Goal: Use online tool/utility: Utilize a website feature to perform a specific function

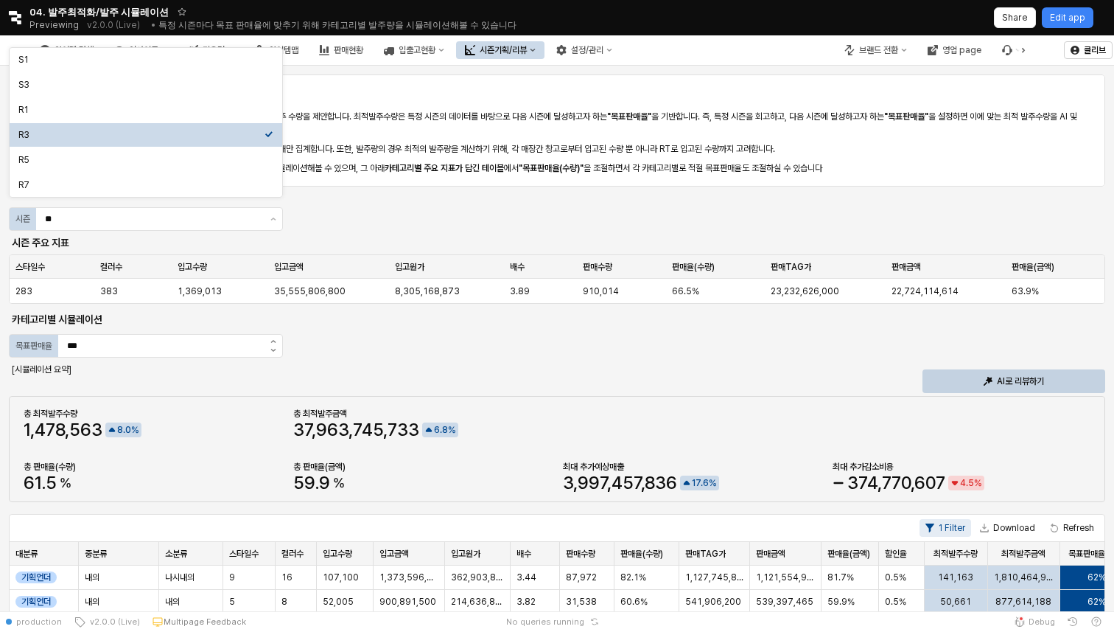
scroll to position [0, 302]
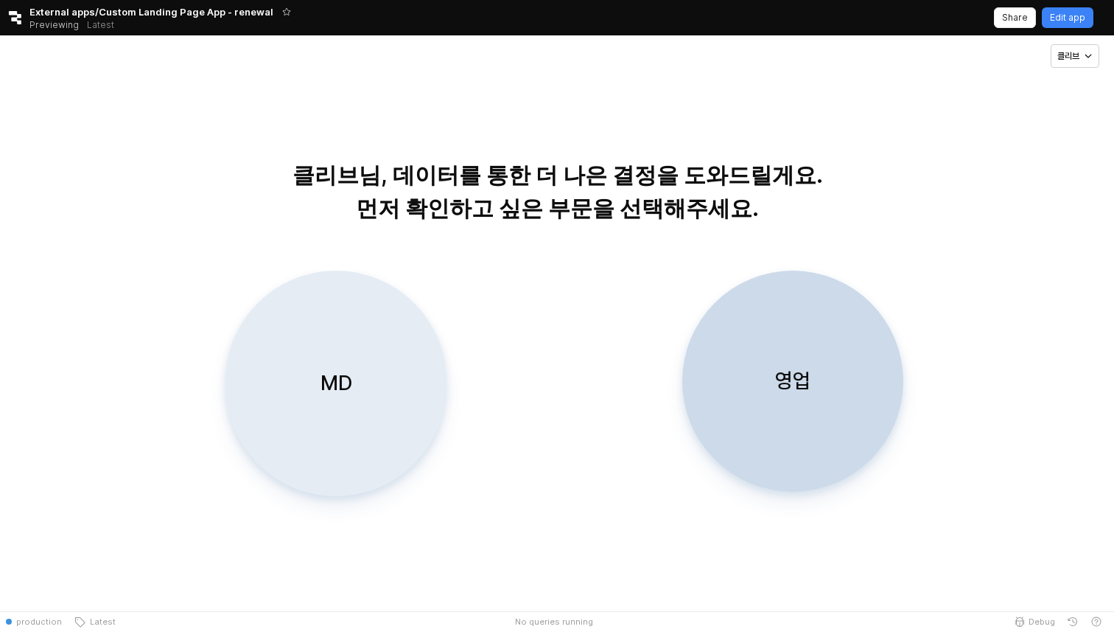
click at [412, 419] on div "MD" at bounding box center [336, 383] width 208 height 224
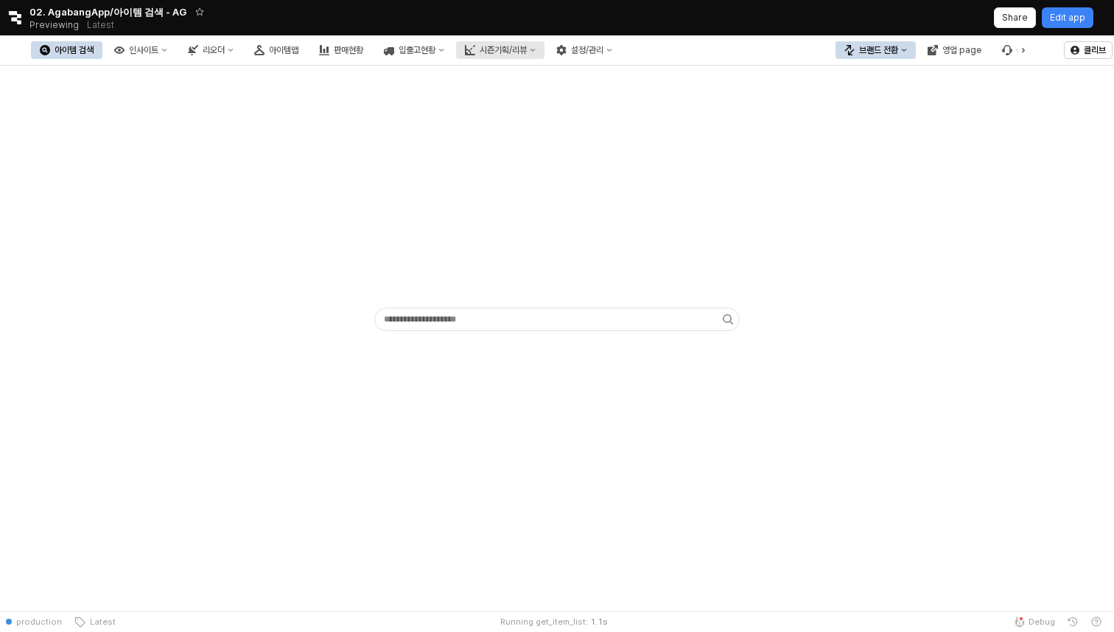
click at [527, 52] on div "시즌기획/리뷰" at bounding box center [503, 50] width 47 height 10
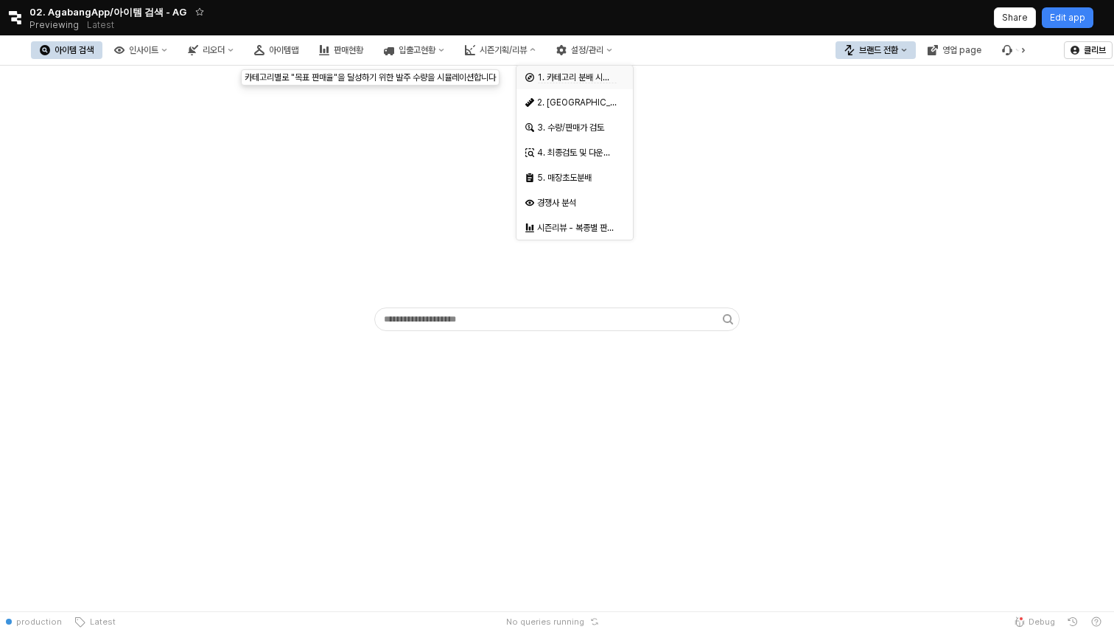
click at [618, 81] on div "Select an option" at bounding box center [620, 76] width 7 height 12
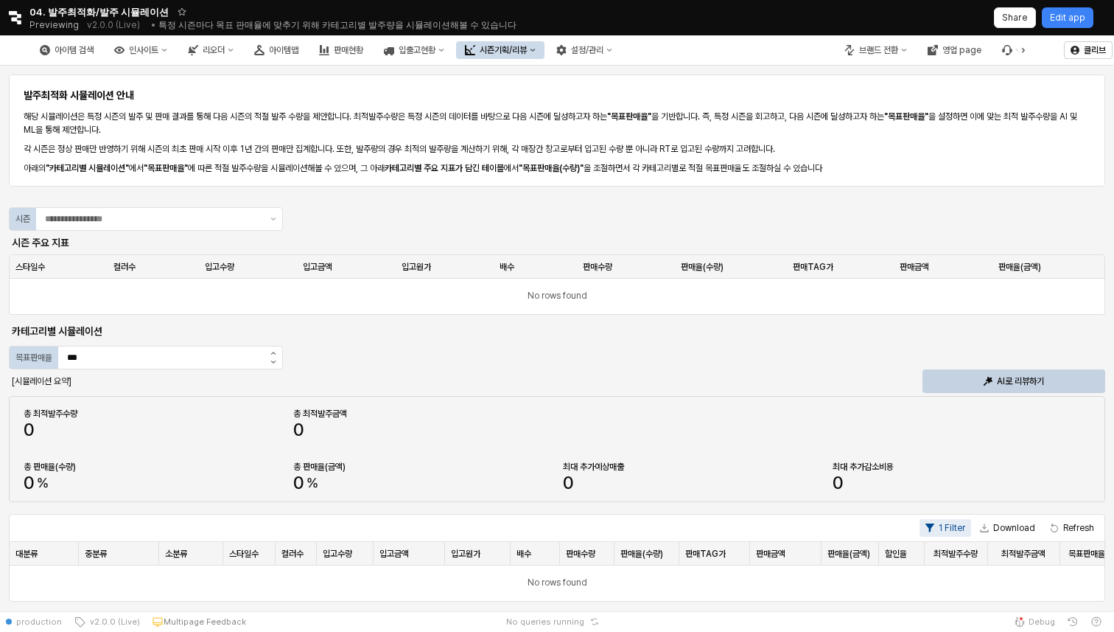
click at [527, 52] on div "시즌기획/리뷰" at bounding box center [503, 50] width 47 height 10
click at [545, 53] on button "시즌기획/리뷰" at bounding box center [500, 50] width 88 height 18
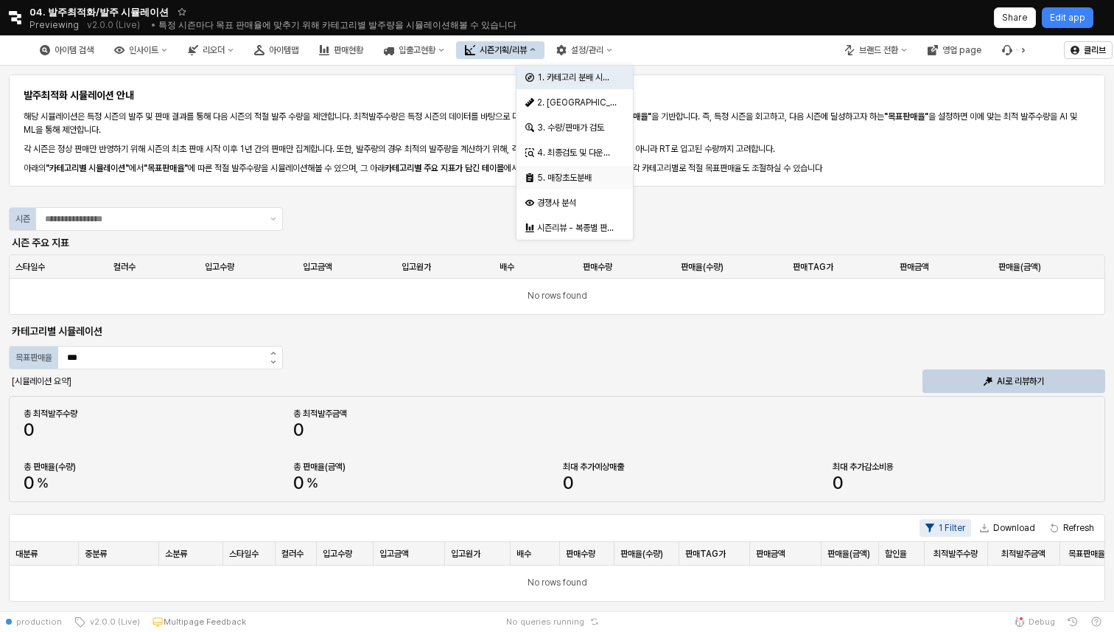
click at [581, 184] on div "5. 매장초도분배" at bounding box center [570, 177] width 90 height 15
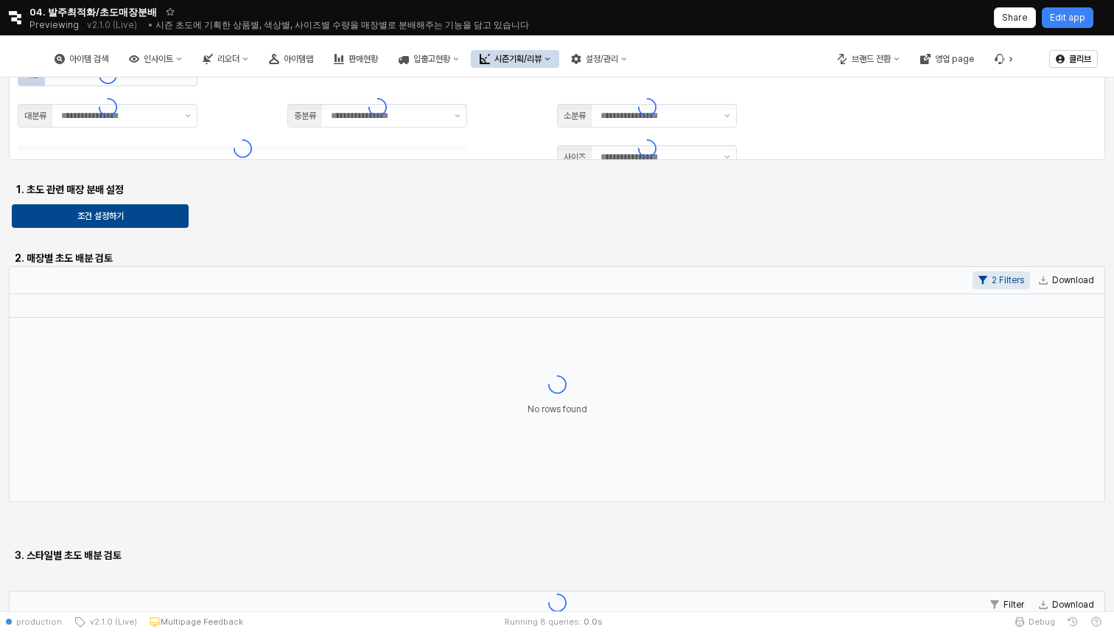
type input "**"
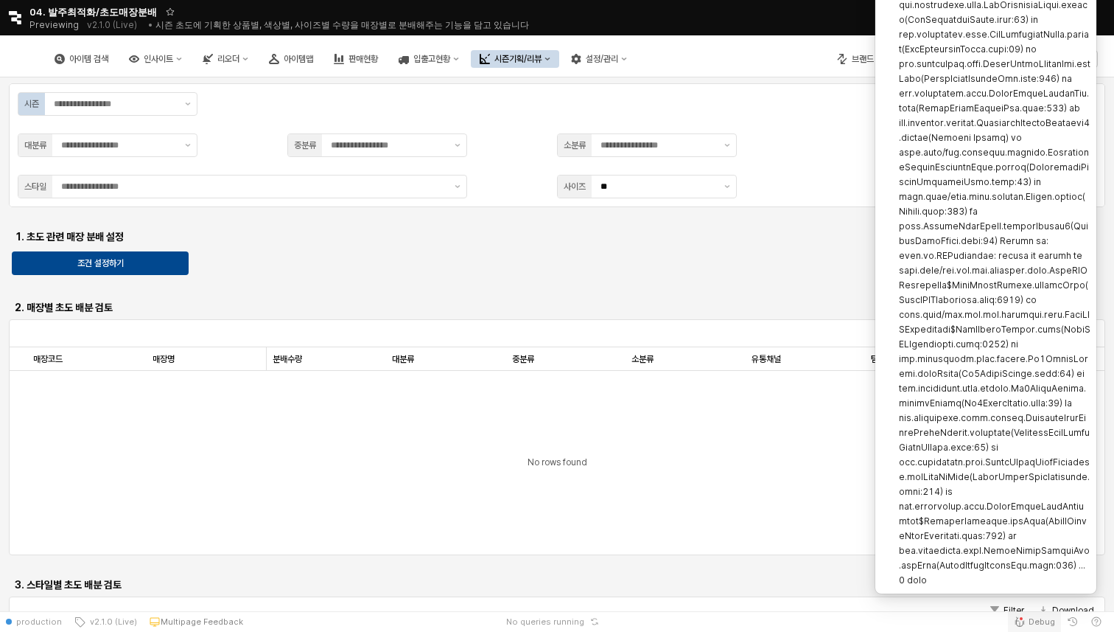
click at [1040, 620] on span "Debug" at bounding box center [1042, 621] width 27 height 12
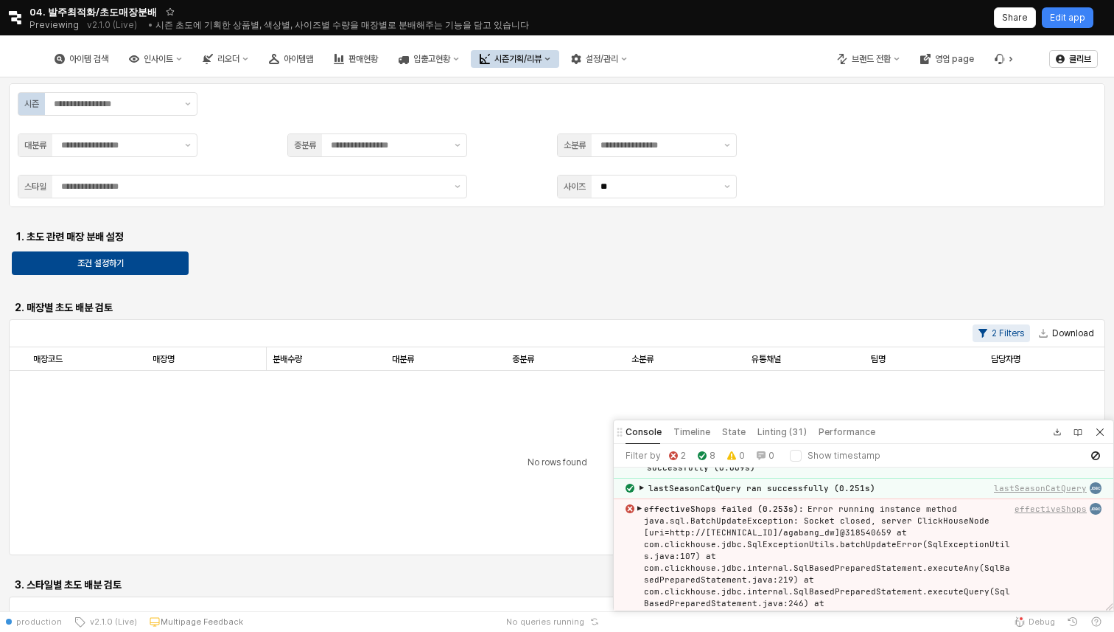
scroll to position [53, 0]
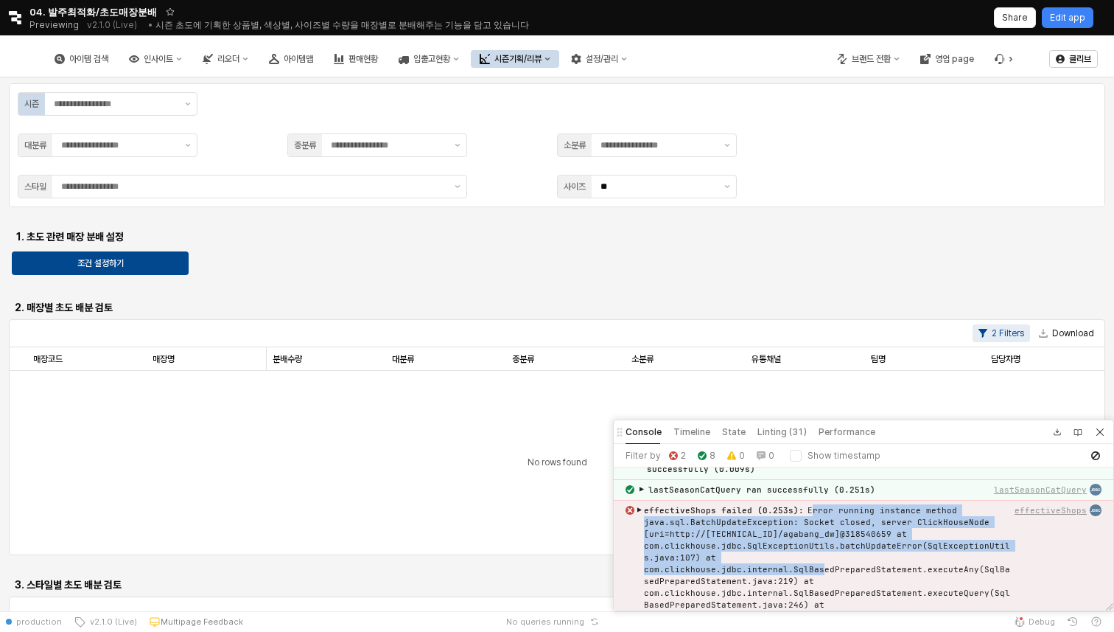
drag, startPoint x: 803, startPoint y: 506, endPoint x: 793, endPoint y: 566, distance: 60.6
click at [793, 566] on div "effectiveShops failed (0.253s) : Error running instance method java.sql.BatchUp…" at bounding box center [828, 592] width 368 height 177
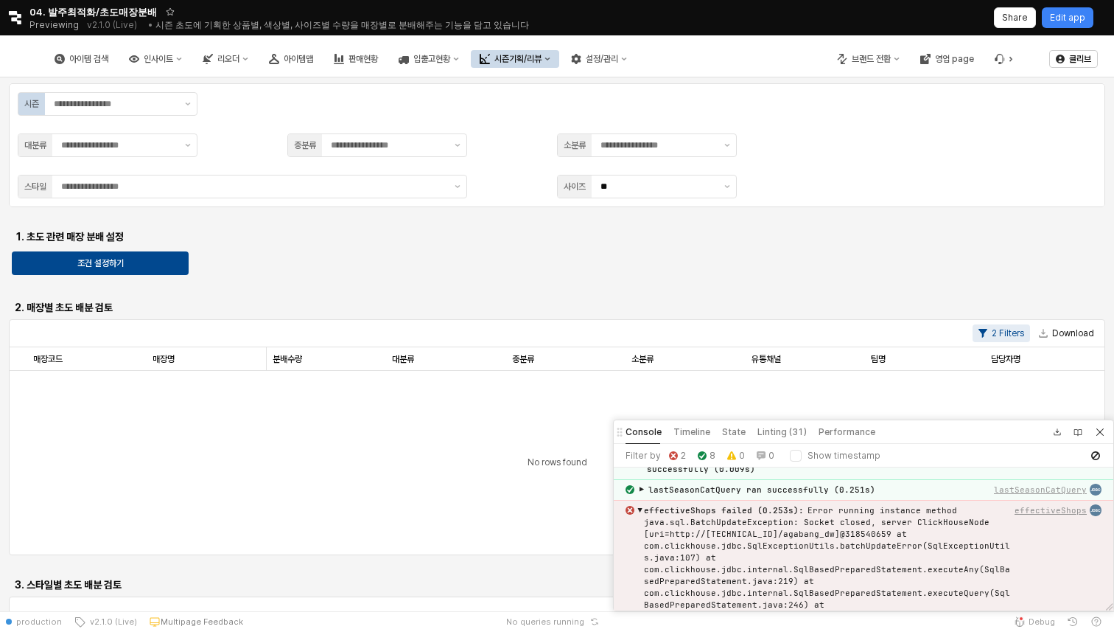
click at [794, 560] on div "effectiveShops failed (0.253s) : Error running instance method java.sql.BatchUp…" at bounding box center [828, 592] width 368 height 177
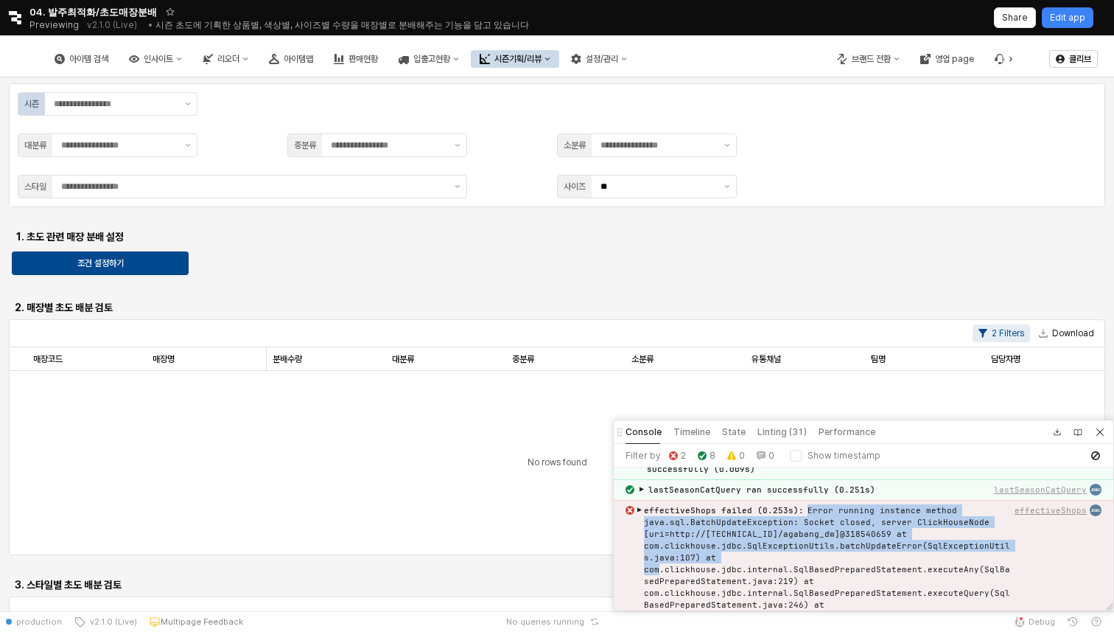
drag, startPoint x: 799, startPoint y: 507, endPoint x: 786, endPoint y: 555, distance: 49.5
click at [786, 555] on div "effectiveShops failed (0.253s) : Error running instance method java.sql.BatchUp…" at bounding box center [828, 592] width 368 height 177
copy div "Error running instance method java.sql.BatchUpdateException: Socket closed, ser…"
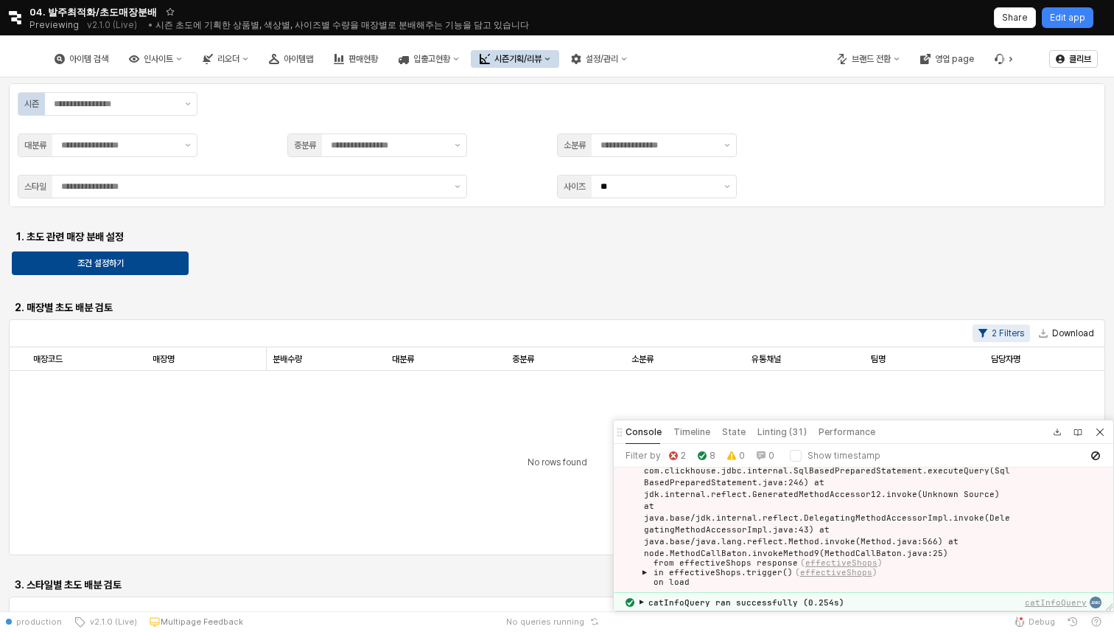
scroll to position [186, 0]
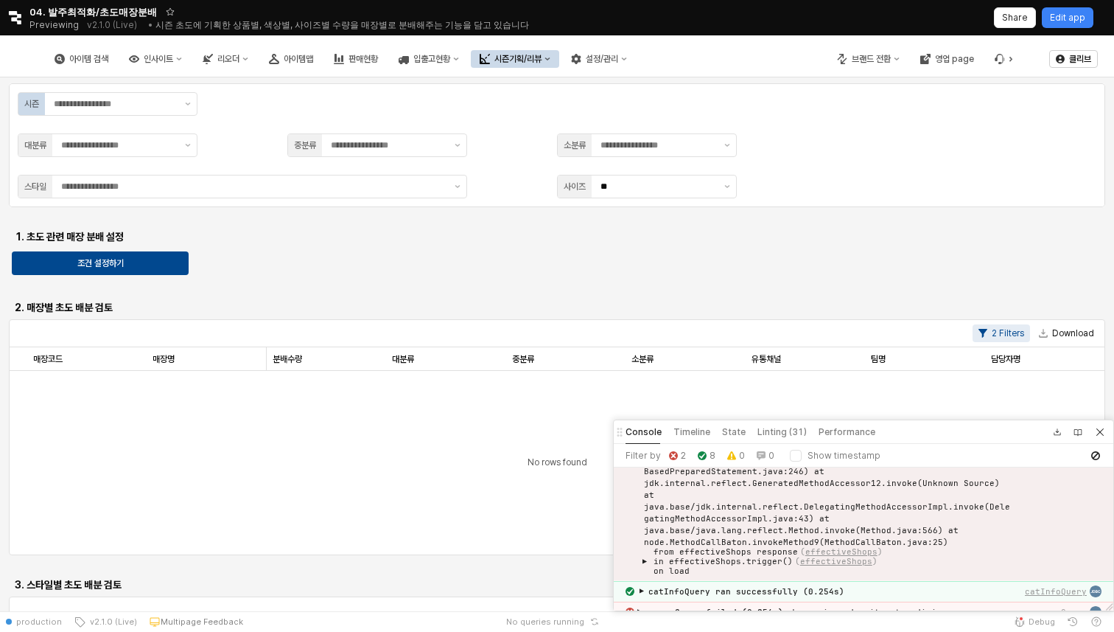
click at [839, 556] on button "effectiveShops" at bounding box center [836, 561] width 72 height 10
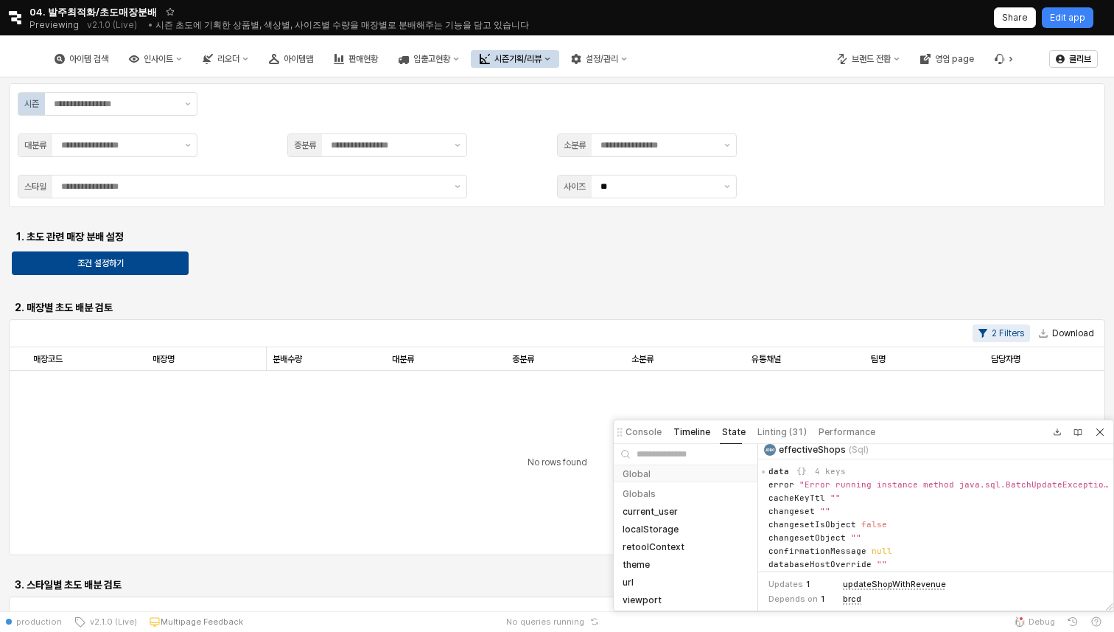
click at [684, 427] on h5 "Timeline" at bounding box center [692, 432] width 37 height 12
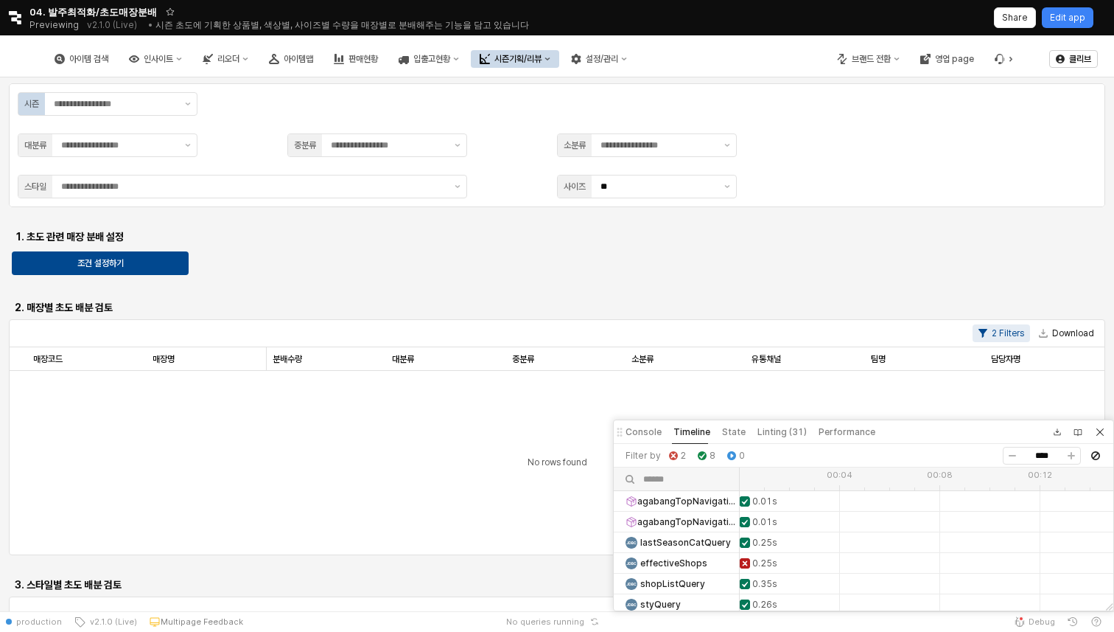
scroll to position [87, 0]
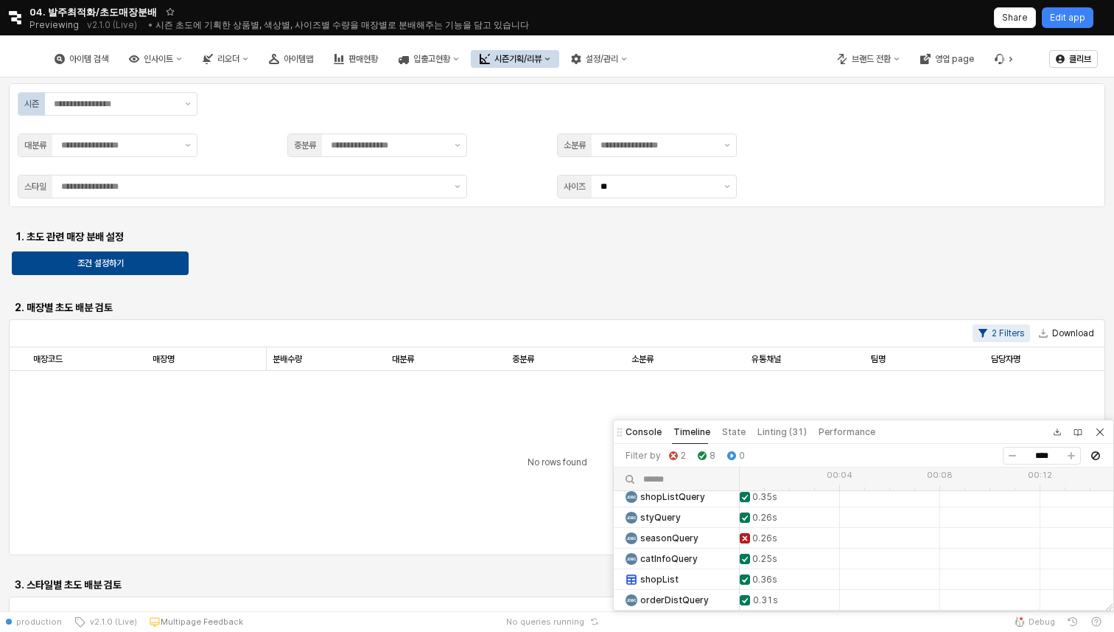
click at [648, 421] on div "Console" at bounding box center [647, 432] width 42 height 24
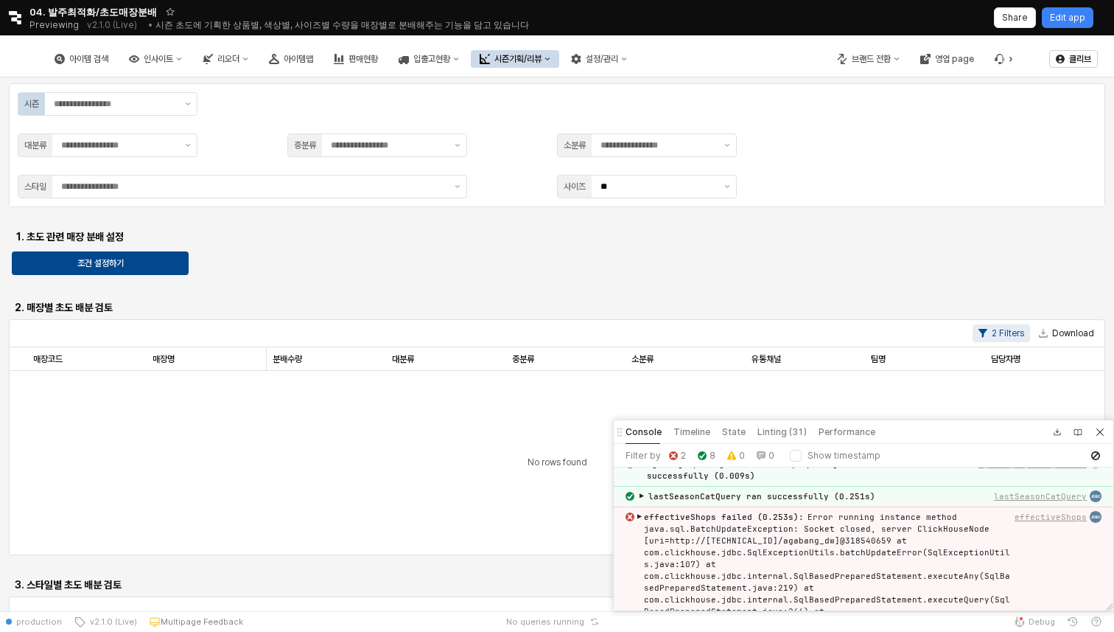
scroll to position [0, 0]
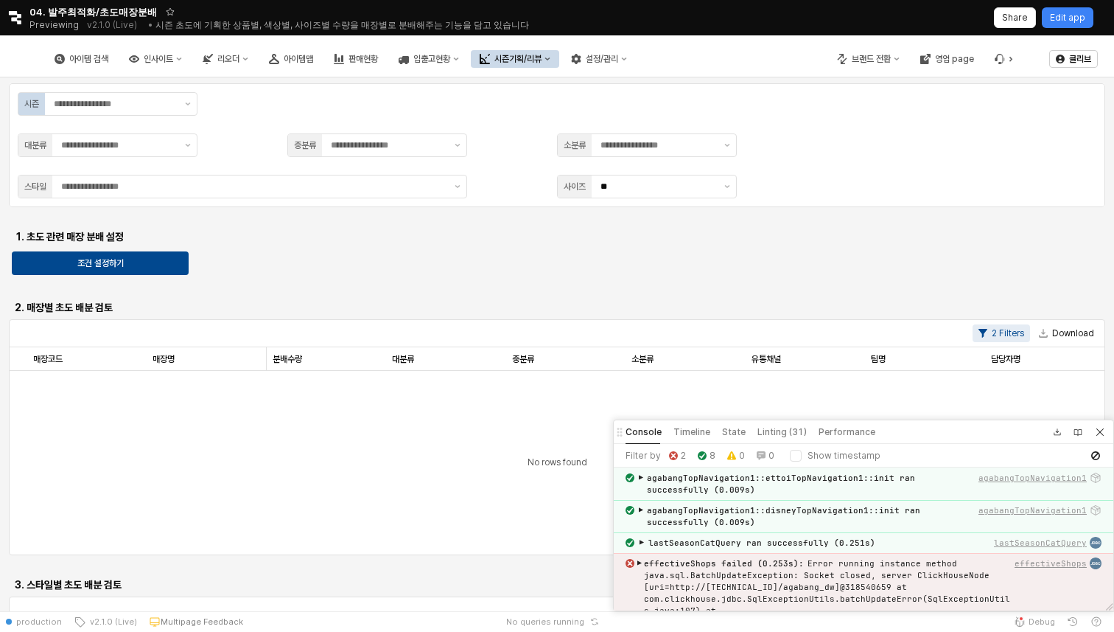
click at [665, 562] on span "effectiveShops failed (0.253s) :" at bounding box center [724, 563] width 160 height 10
drag, startPoint x: 643, startPoint y: 563, endPoint x: 749, endPoint y: 567, distance: 106.9
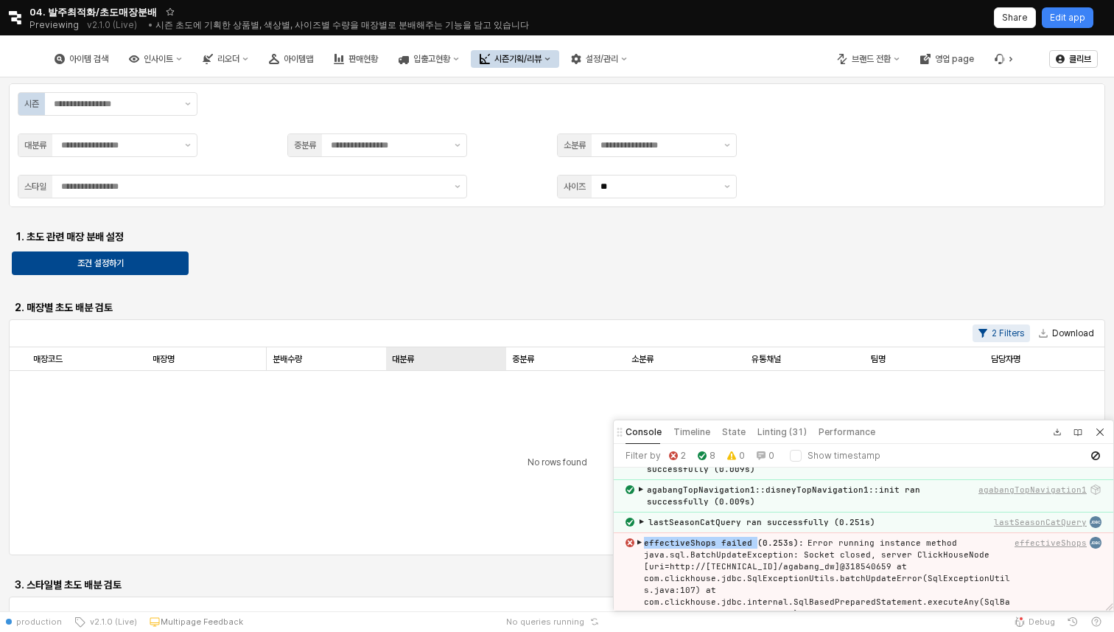
scroll to position [24, 0]
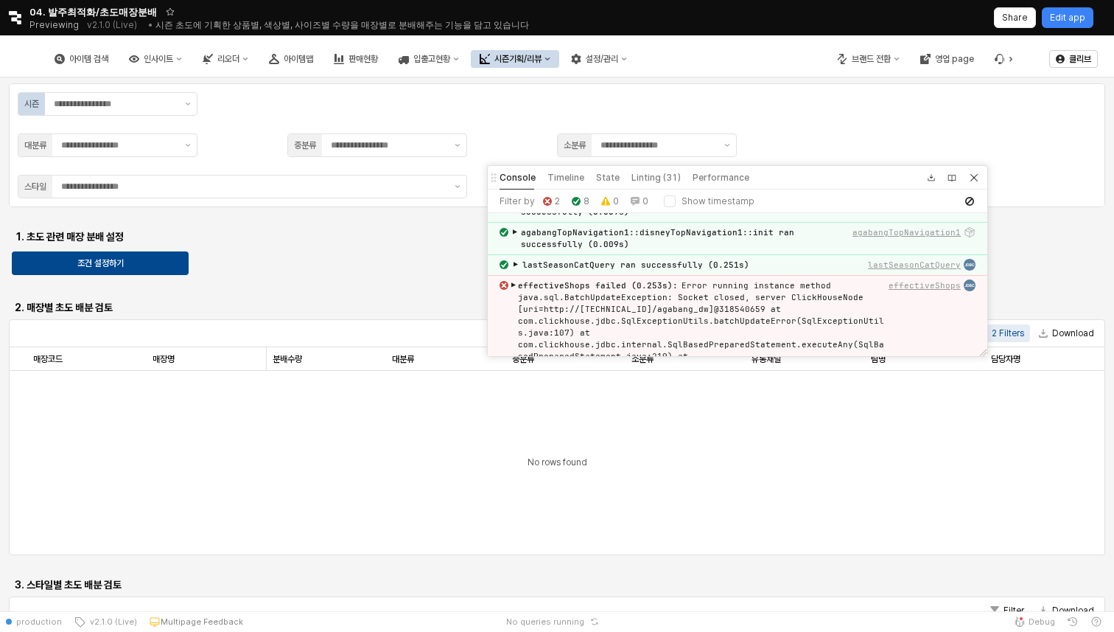
drag, startPoint x: 618, startPoint y: 433, endPoint x: 477, endPoint y: 152, distance: 315.0
click at [489, 173] on icon at bounding box center [493, 177] width 9 height 9
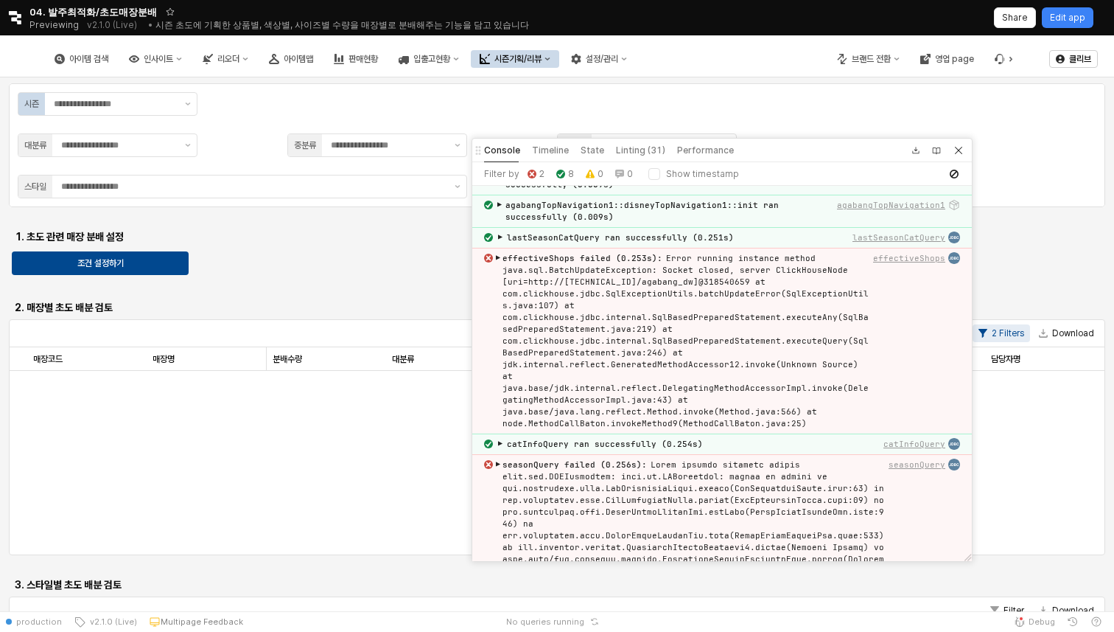
drag, startPoint x: 965, startPoint y: 325, endPoint x: 965, endPoint y: 557, distance: 232.1
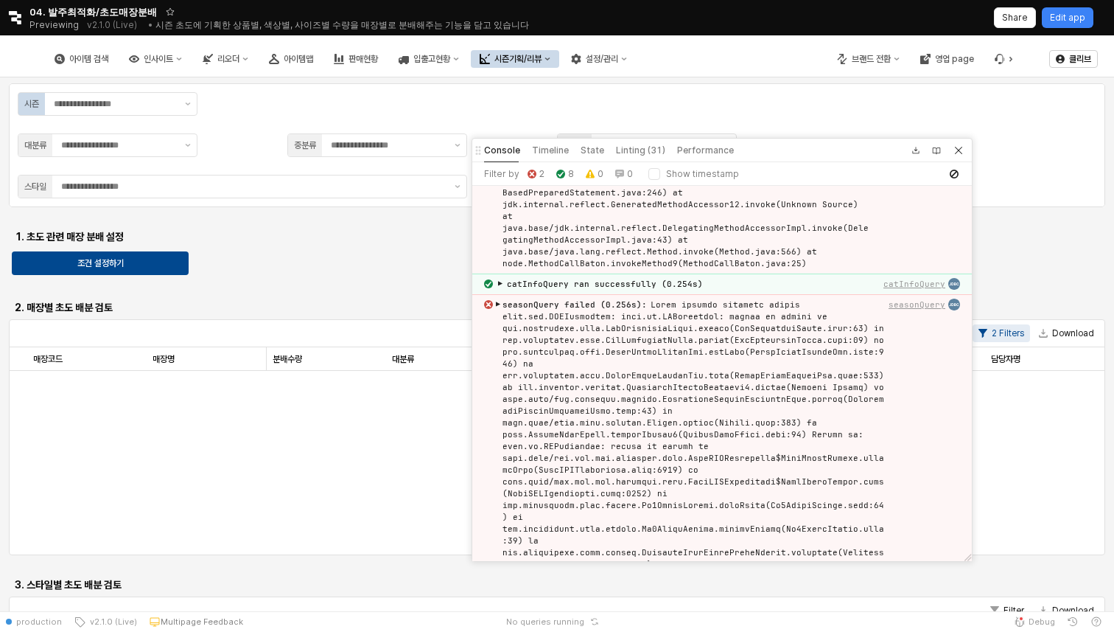
scroll to position [161, 0]
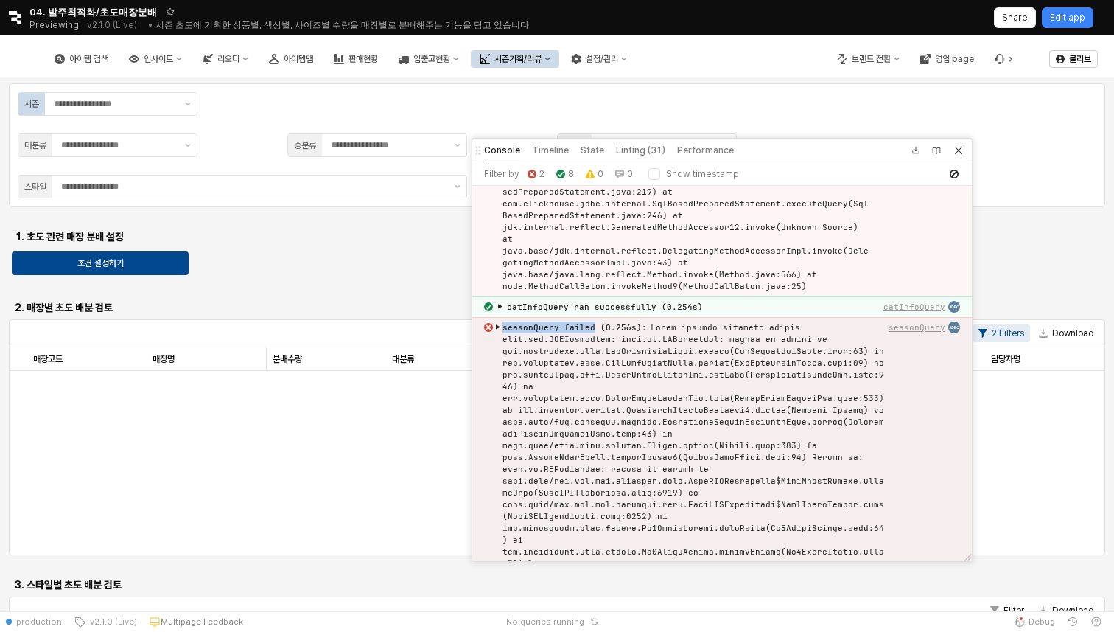
drag, startPoint x: 503, startPoint y: 314, endPoint x: 591, endPoint y: 321, distance: 87.9
click at [591, 321] on div "seasonQuery failed (0.256s) :" at bounding box center [694, 492] width 383 height 342
click at [735, 354] on div "seasonQuery failed (0.256s) :" at bounding box center [694, 492] width 383 height 342
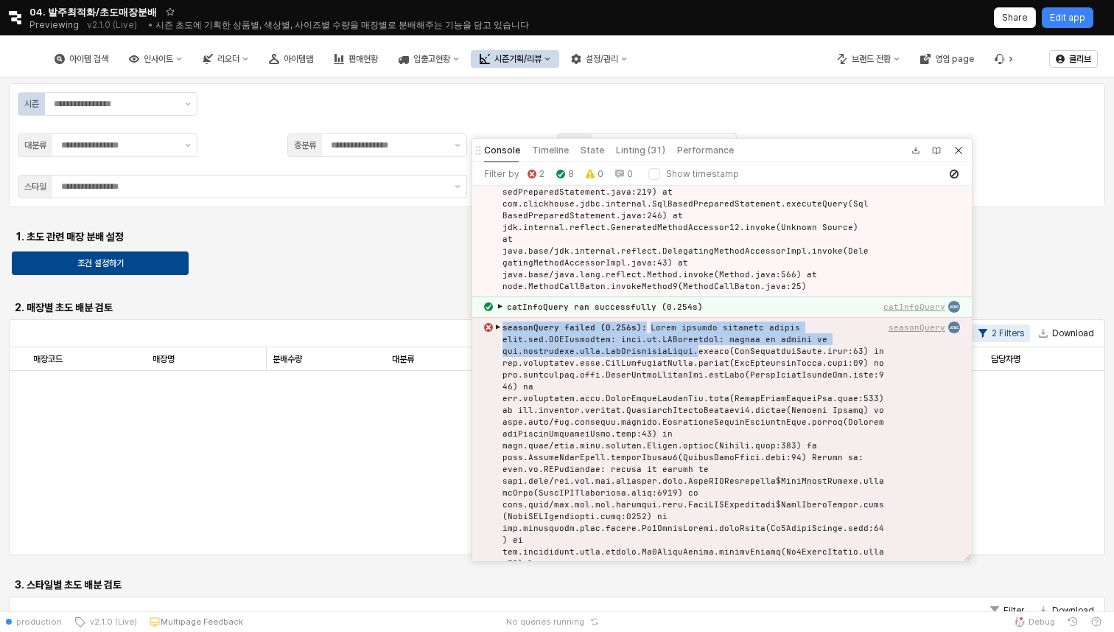
drag, startPoint x: 503, startPoint y: 314, endPoint x: 686, endPoint y: 339, distance: 185.2
click at [686, 339] on div "seasonQuery failed (0.256s) :" at bounding box center [694, 492] width 383 height 342
copy div "seasonQuery failed (0.256s) : Error running instance method java.sql.SQLExcepti…"
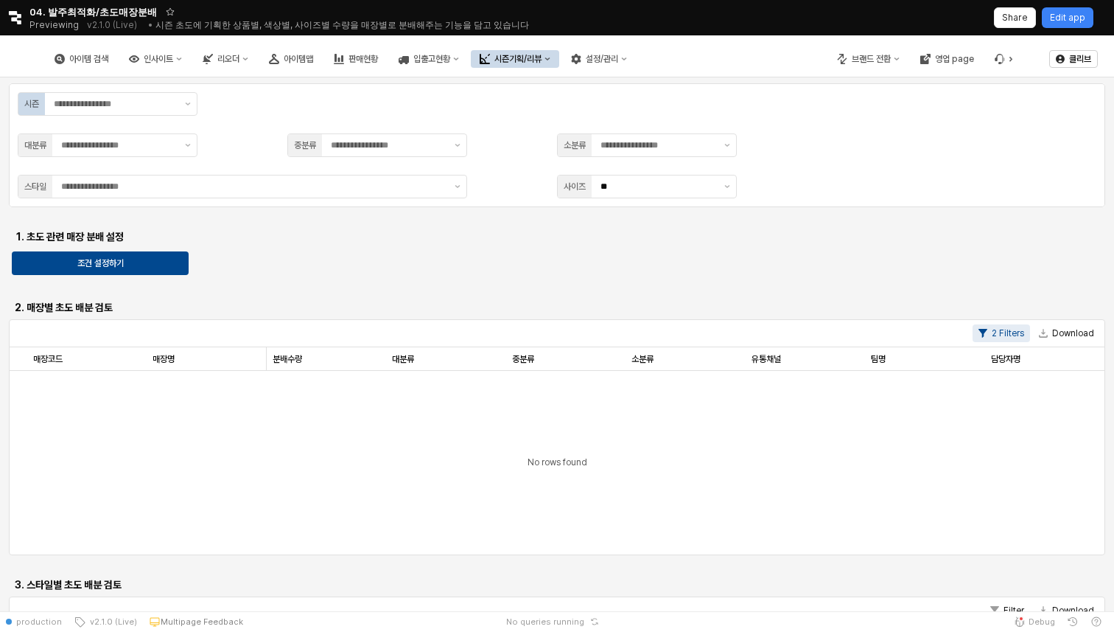
click at [431, 254] on div "시즌 대분류 중분류 소분류 스타일 사이즈 ** 1. 초도 관련 매장 분배 설정 조건 설정하기 2. 매장별 초도 배분 검토 2 Filters D…" at bounding box center [557, 472] width 1096 height 778
click at [1035, 618] on span "Debug" at bounding box center [1042, 621] width 27 height 12
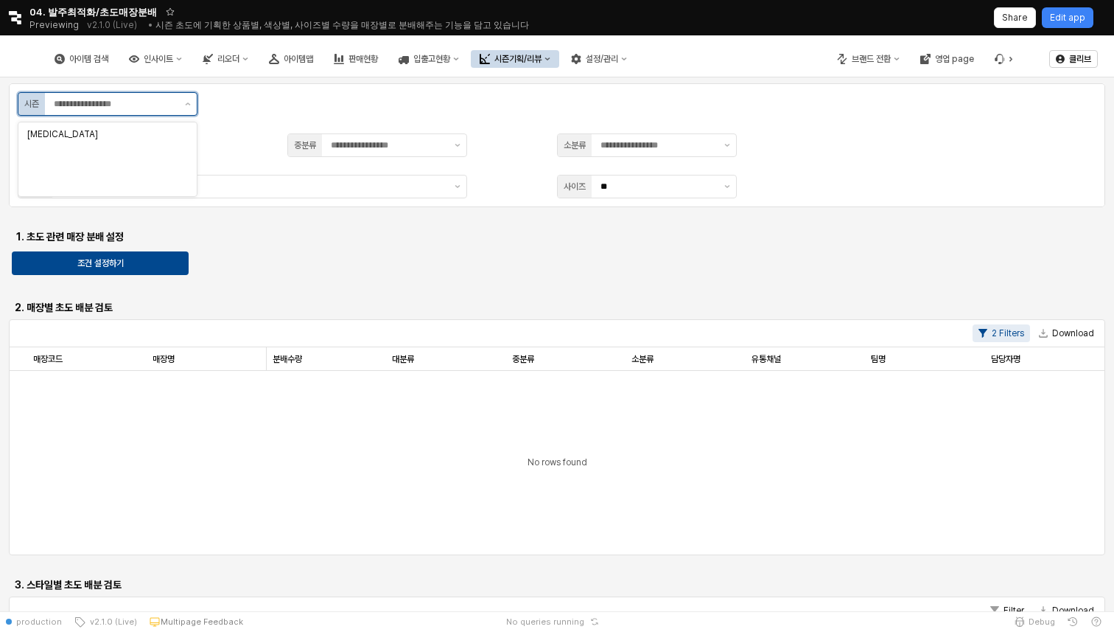
click at [121, 105] on input "App Frame" at bounding box center [115, 104] width 122 height 15
click at [106, 181] on div "S7" at bounding box center [103, 184] width 152 height 12
type input "**"
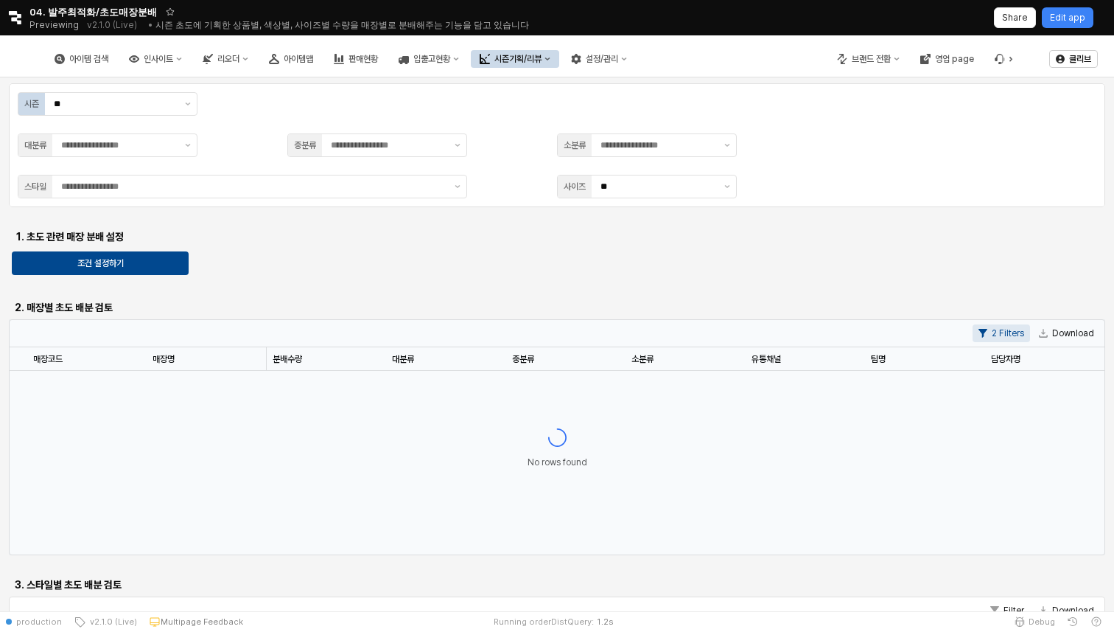
click at [113, 158] on div "시즌 ** 대분류 중분류 소분류 스타일 사이즈 **" at bounding box center [557, 145] width 1079 height 106
click at [121, 149] on input "App Frame" at bounding box center [118, 145] width 115 height 15
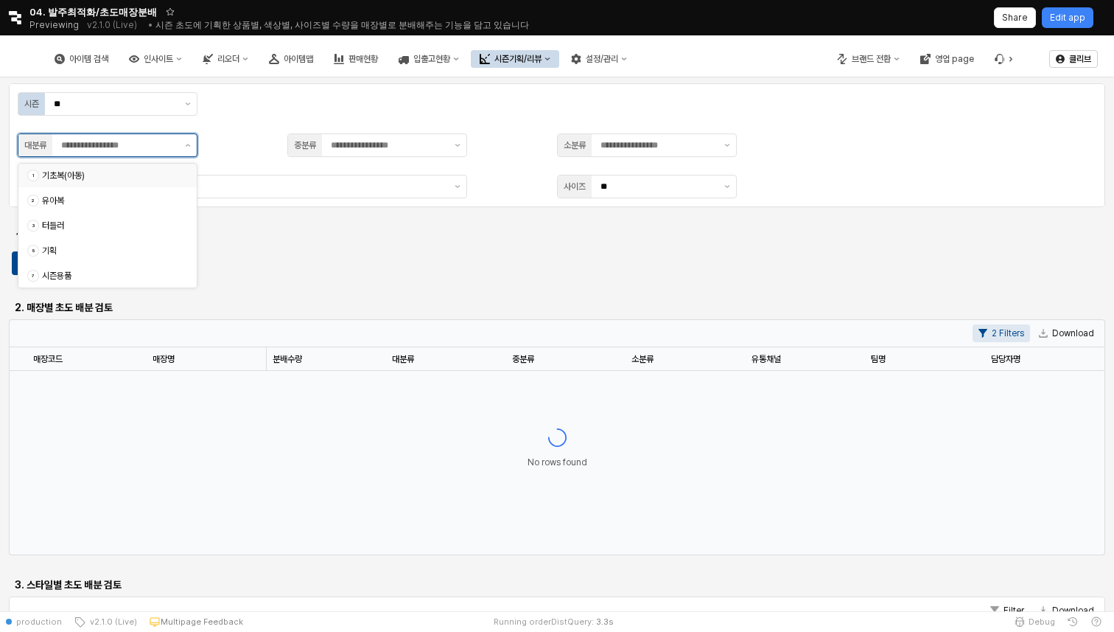
click at [134, 175] on div "기초복(아동)" at bounding box center [110, 175] width 137 height 12
type input "*******"
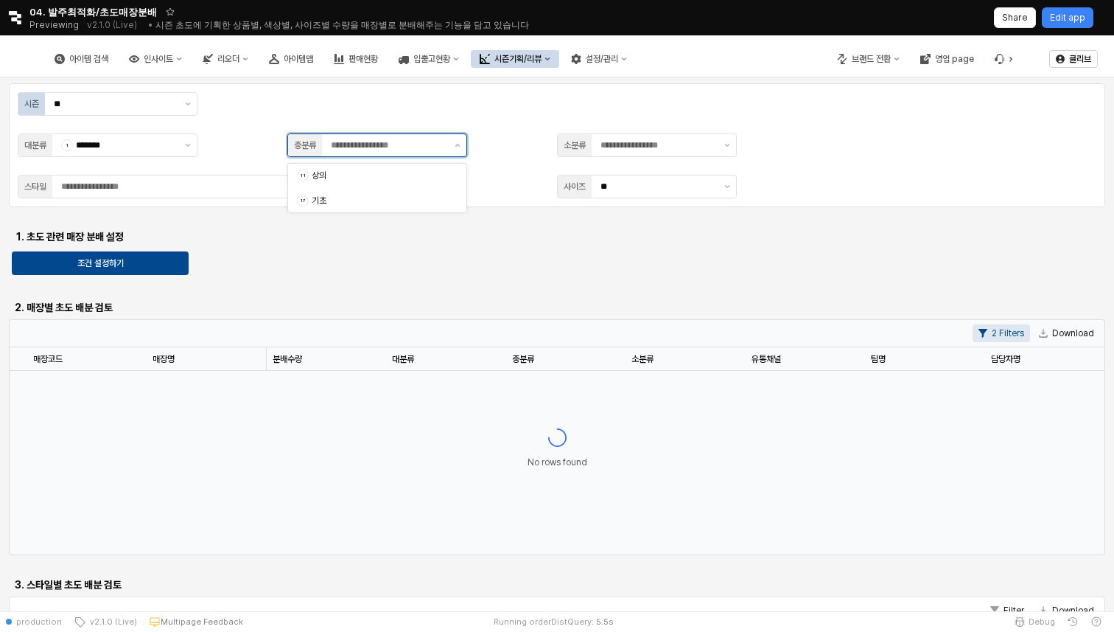
click at [357, 148] on input "App Frame" at bounding box center [388, 145] width 115 height 15
click at [360, 189] on div "17 기초" at bounding box center [377, 201] width 178 height 24
type input "**"
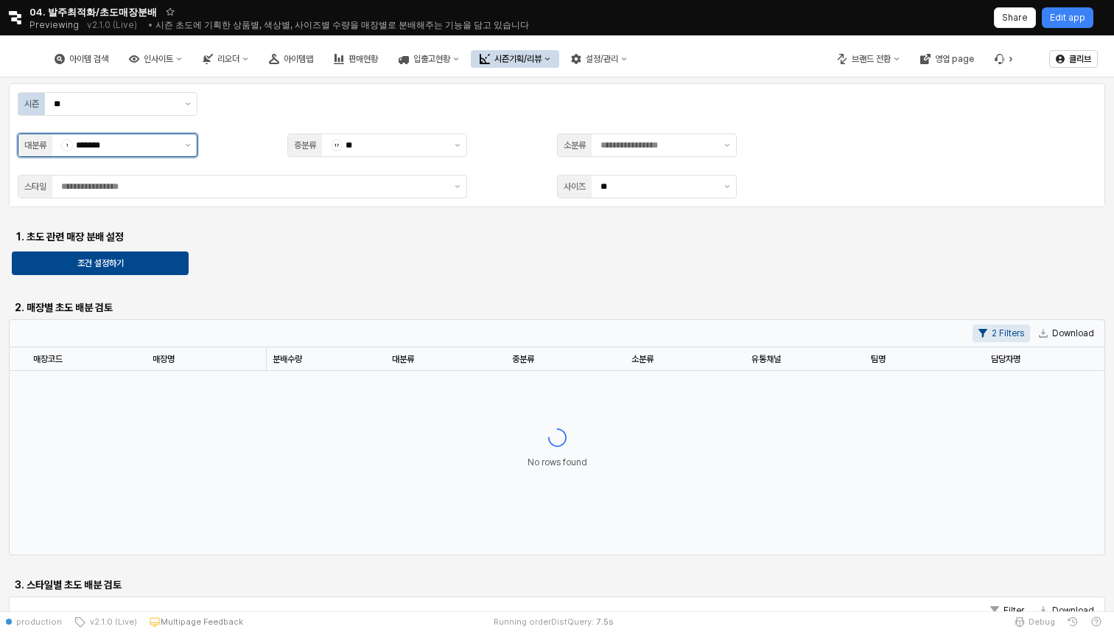
click at [163, 151] on input "*******" at bounding box center [126, 145] width 100 height 15
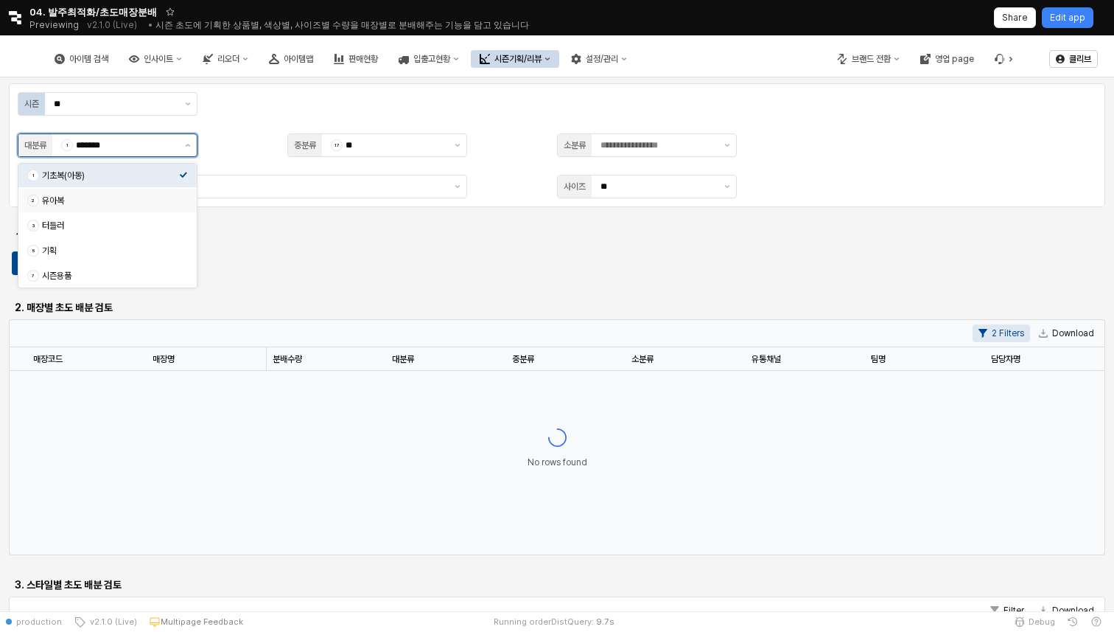
click at [158, 205] on div "유아복" at bounding box center [110, 201] width 137 height 12
type input "***"
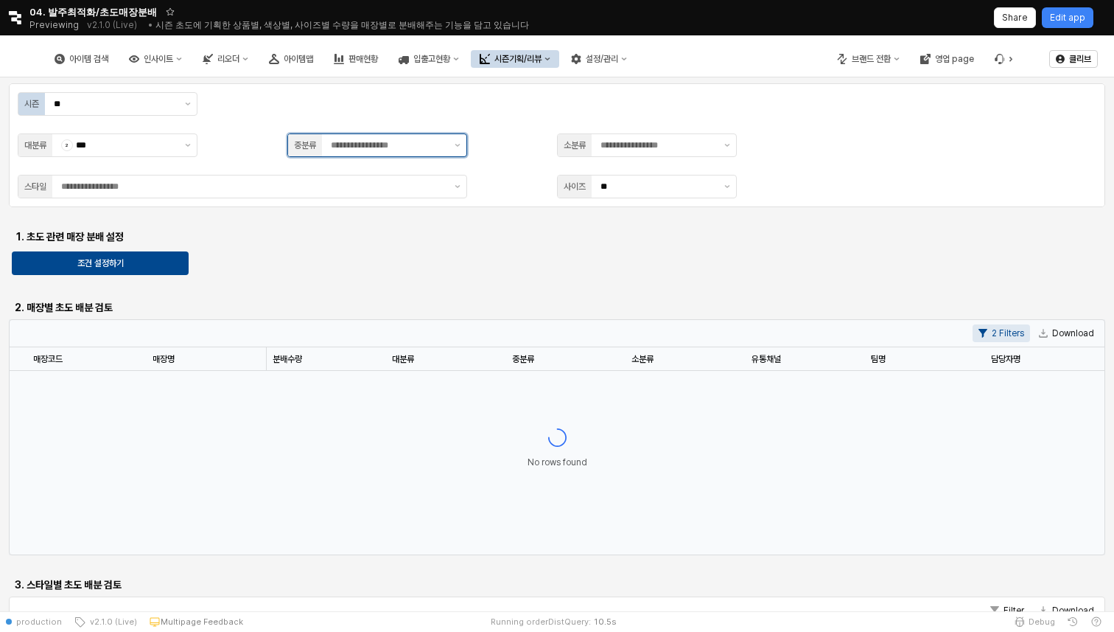
click at [364, 150] on input "App Frame" at bounding box center [388, 145] width 115 height 15
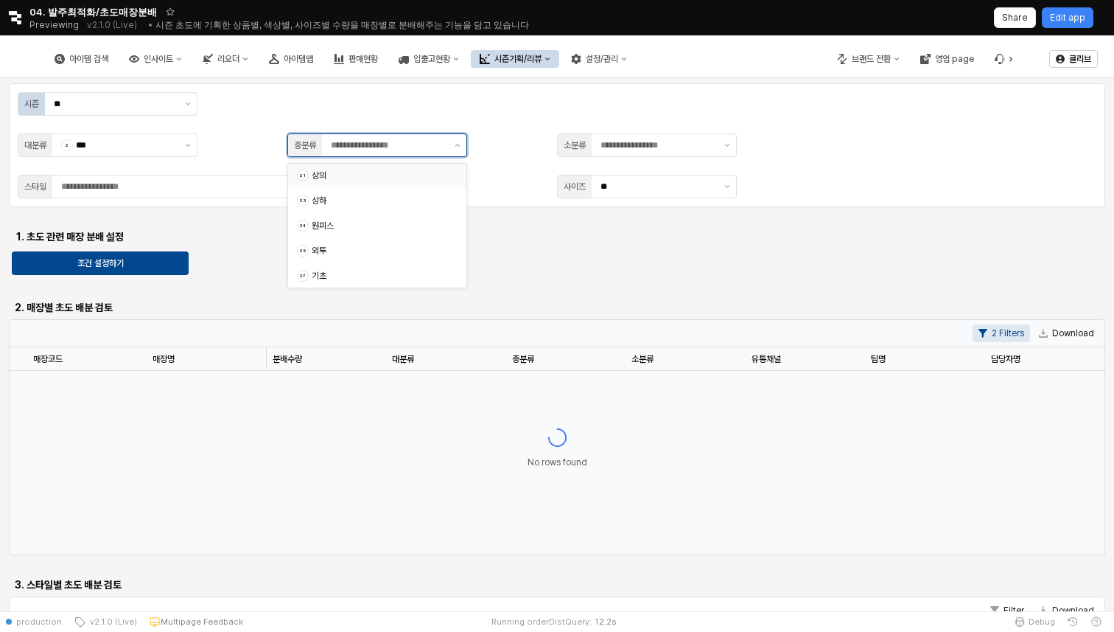
click at [390, 179] on div "상의" at bounding box center [380, 175] width 137 height 12
type input "**"
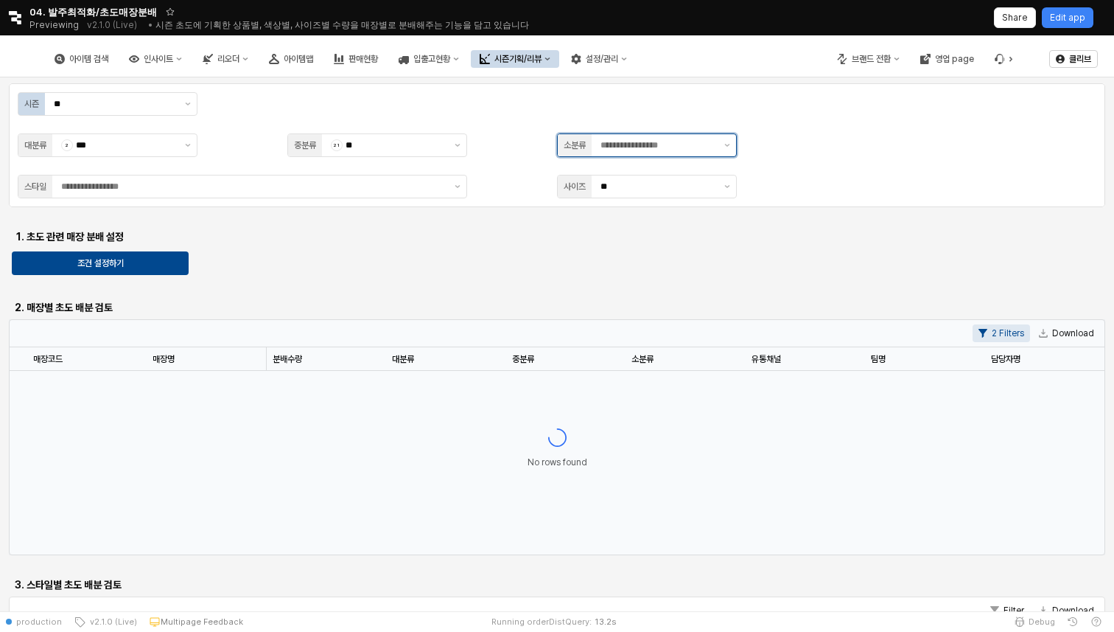
click at [608, 141] on input "App Frame" at bounding box center [658, 145] width 115 height 15
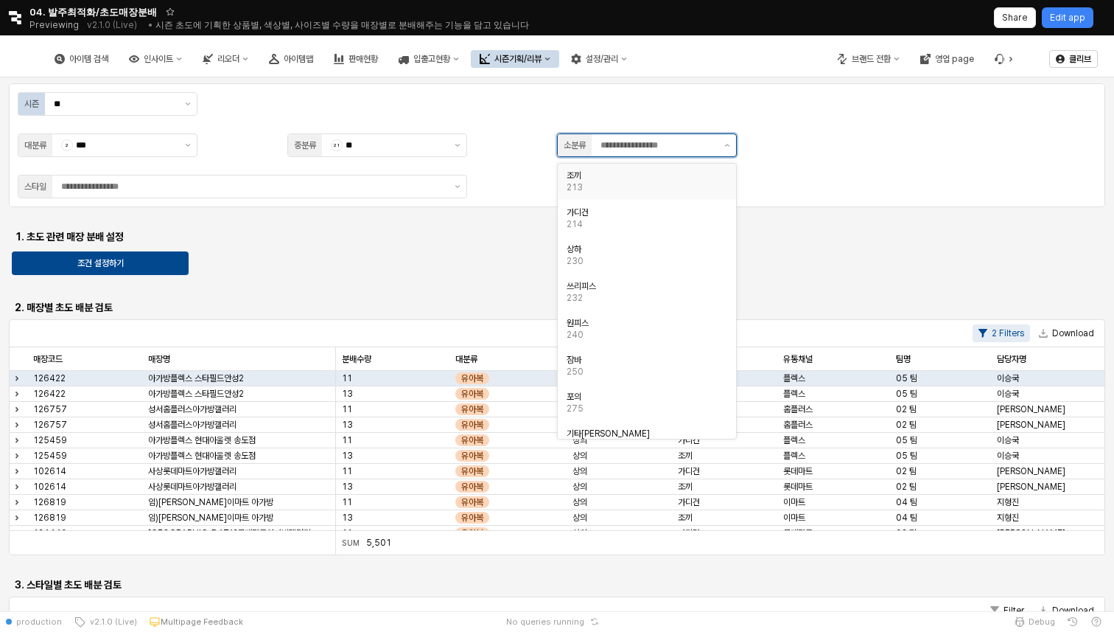
click at [643, 181] on div "213" at bounding box center [643, 187] width 152 height 12
type input "**"
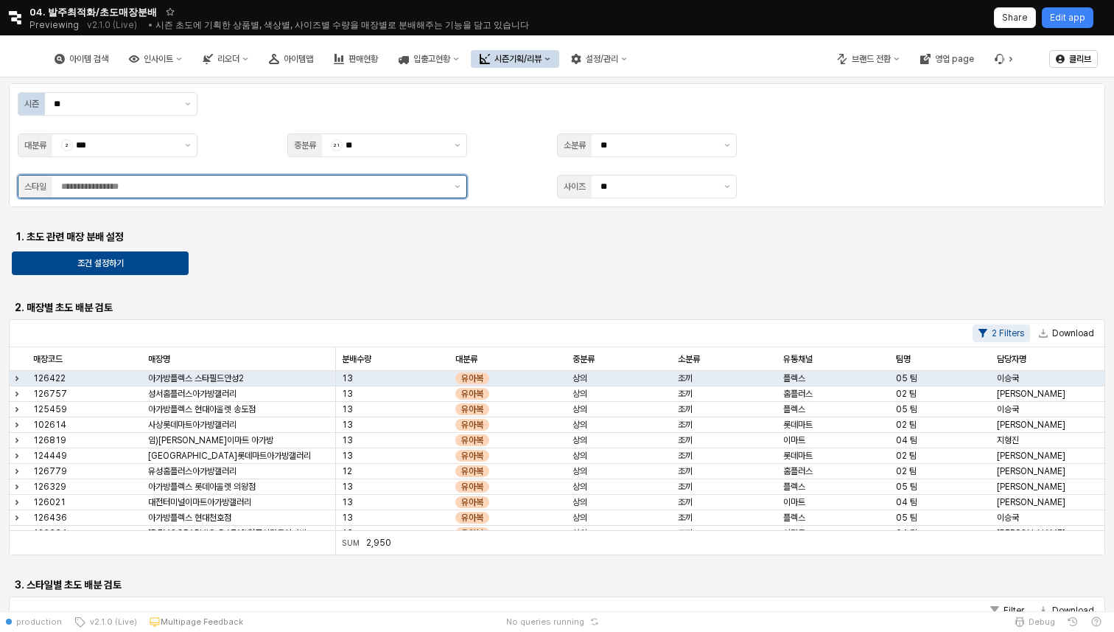
click at [446, 191] on div "App Frame" at bounding box center [250, 186] width 396 height 22
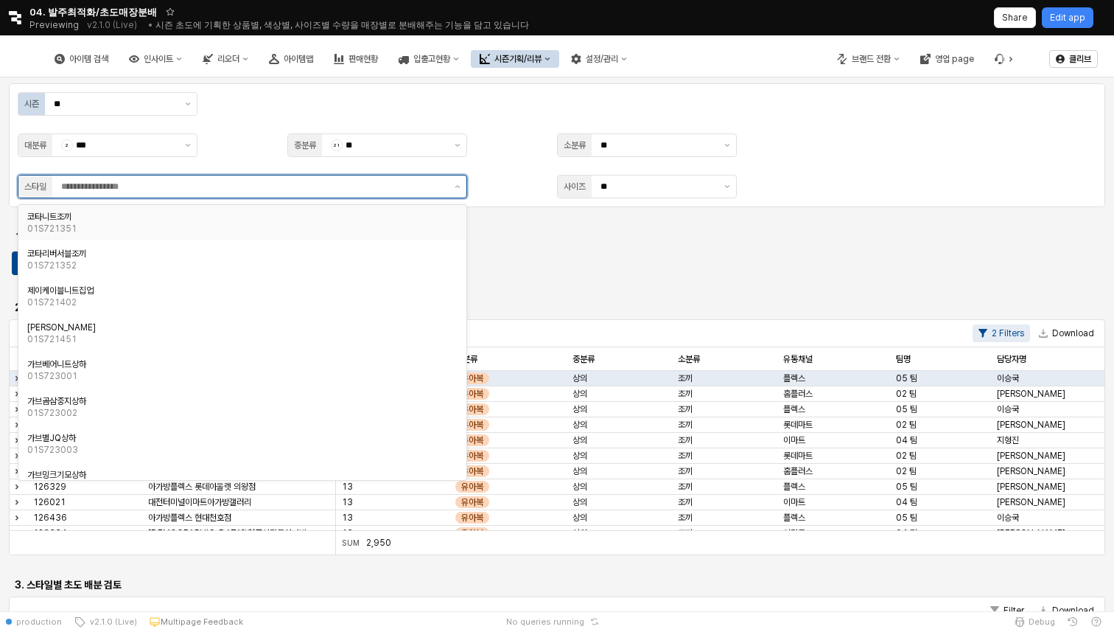
click at [340, 228] on div "01S721351" at bounding box center [237, 229] width 421 height 12
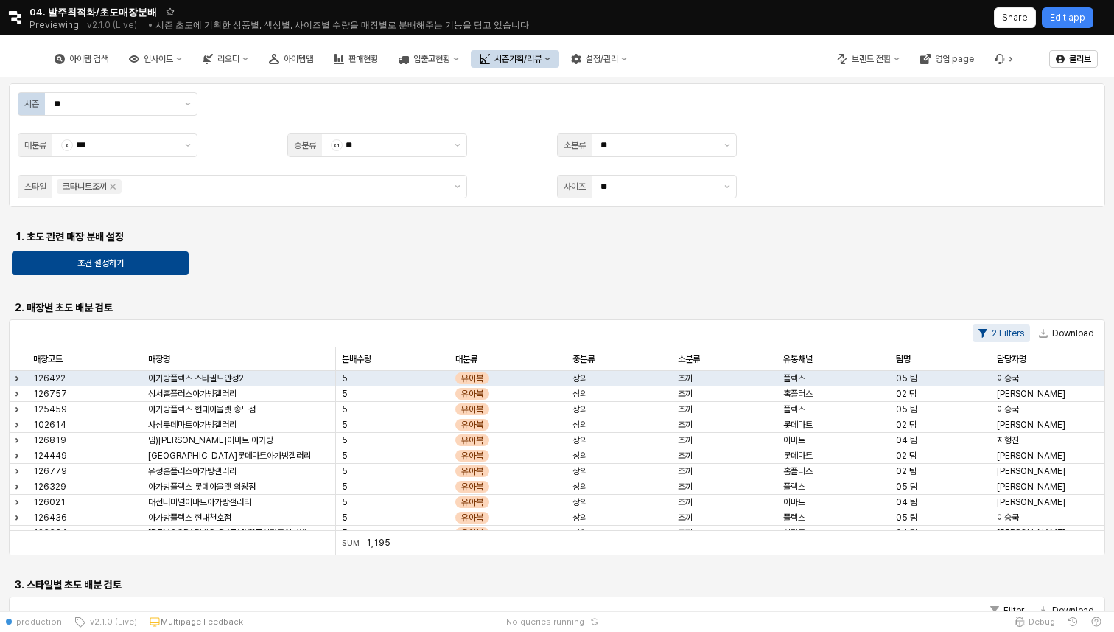
click at [213, 55] on icon "리오더" at bounding box center [208, 59] width 10 height 10
click at [329, 209] on div "ㄴ 시즌 시뮬레이션" at bounding box center [309, 212] width 78 height 12
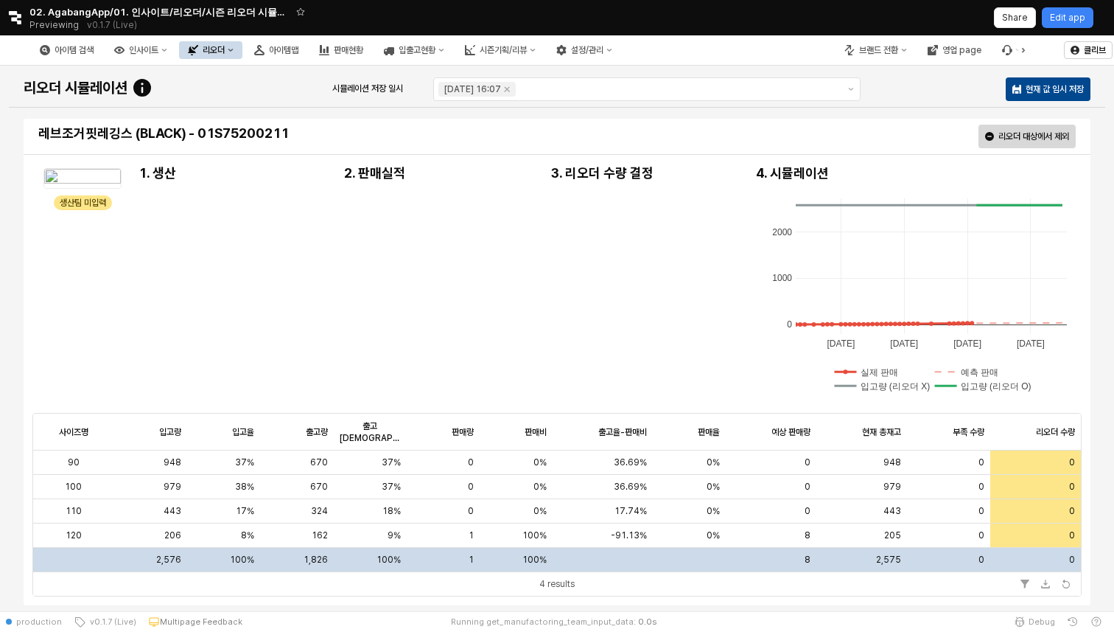
click at [225, 55] on div "리오더" at bounding box center [214, 50] width 22 height 10
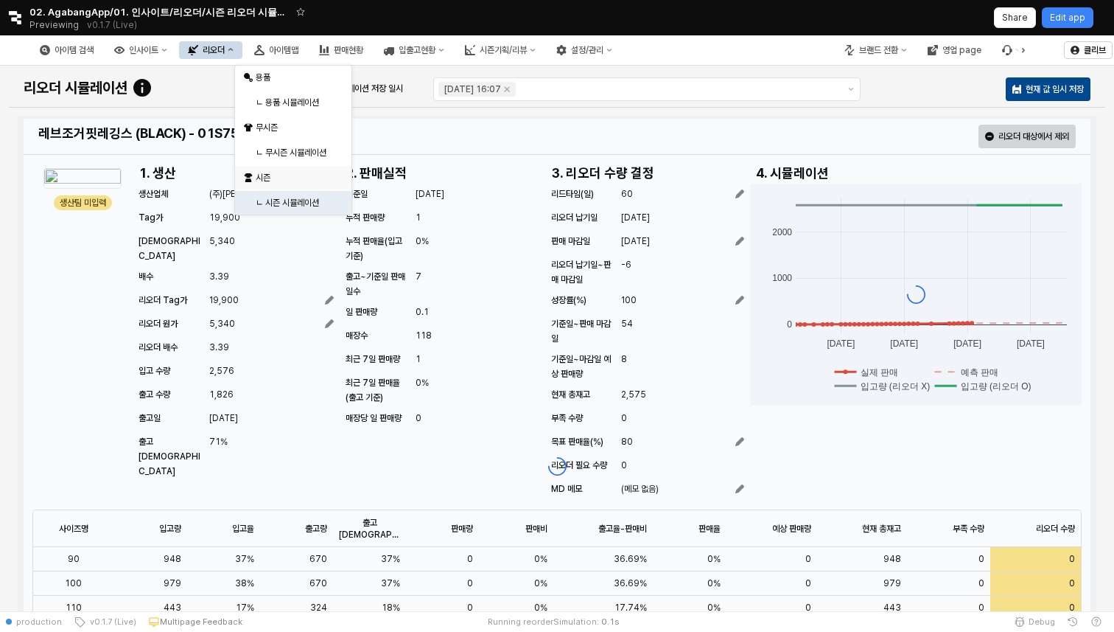
click at [293, 175] on div "시즌" at bounding box center [295, 178] width 78 height 12
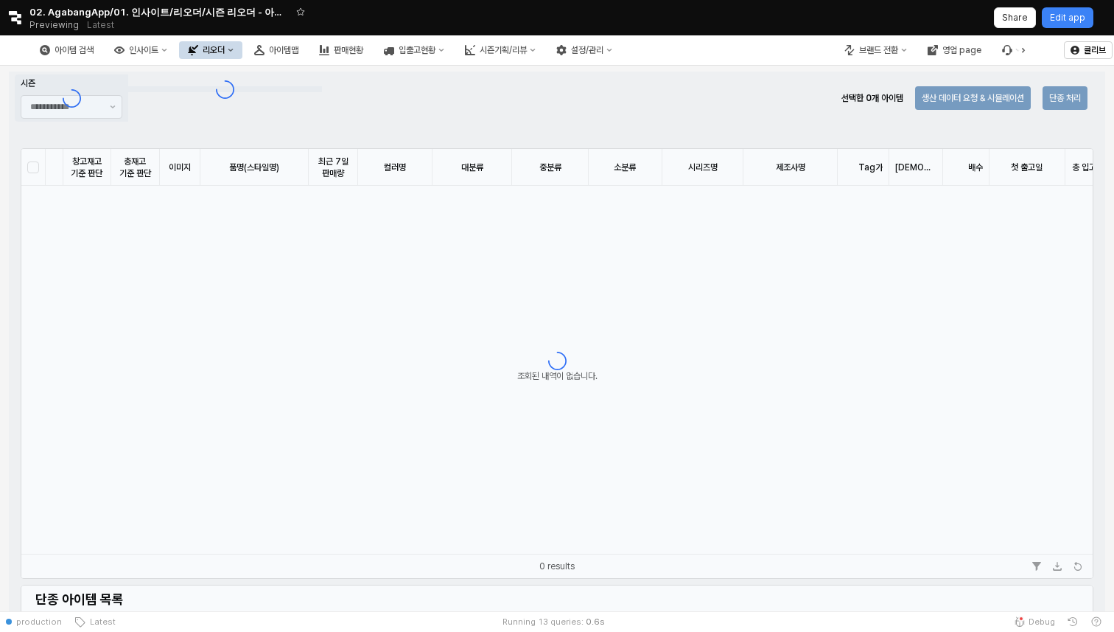
type input "*******"
